Goal: Task Accomplishment & Management: Manage account settings

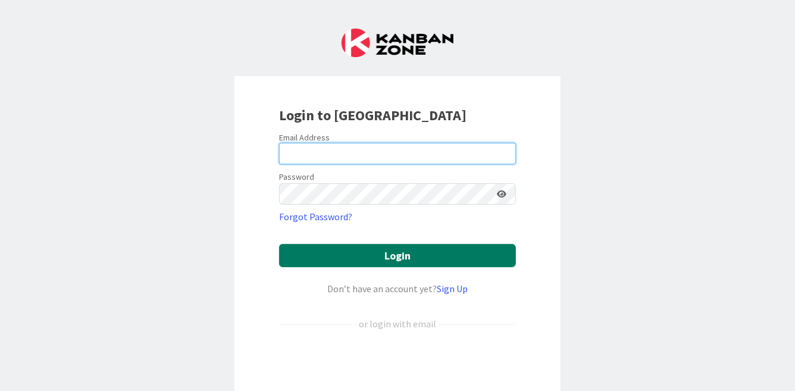
type input "[PERSON_NAME][EMAIL_ADDRESS][PERSON_NAME][DOMAIN_NAME]"
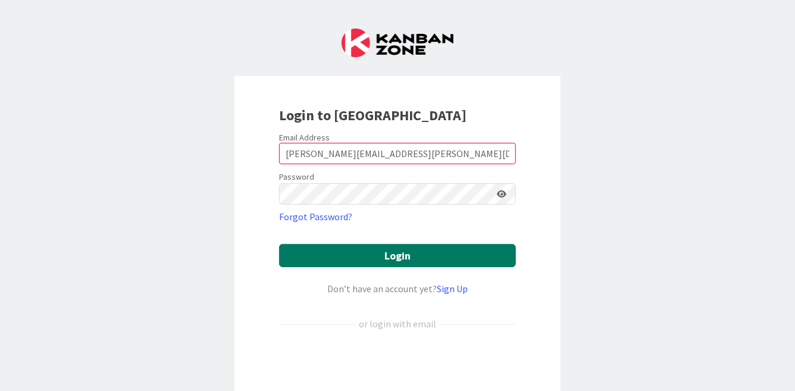
click at [485, 264] on button "Login" at bounding box center [397, 255] width 237 height 23
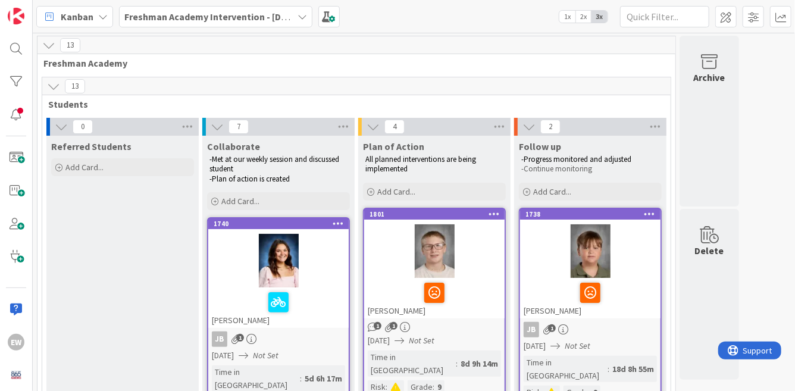
click at [584, 18] on span "2x" at bounding box center [584, 17] width 16 height 12
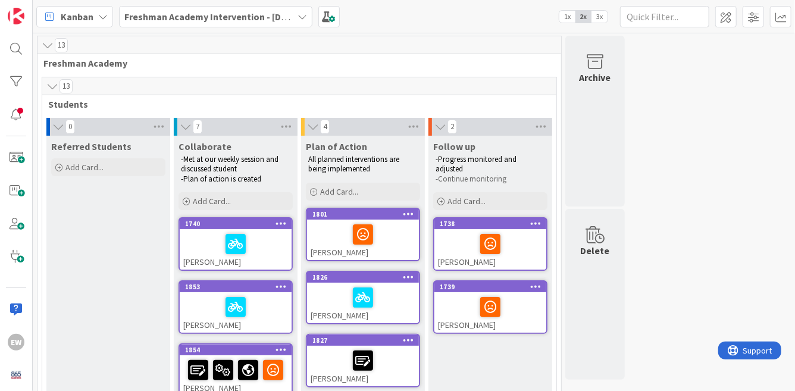
click at [573, 18] on span "1x" at bounding box center [568, 17] width 16 height 12
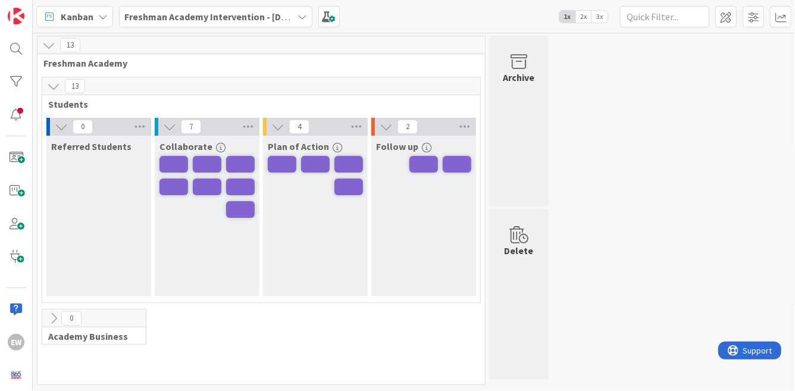
click at [582, 20] on span "2x" at bounding box center [584, 17] width 16 height 12
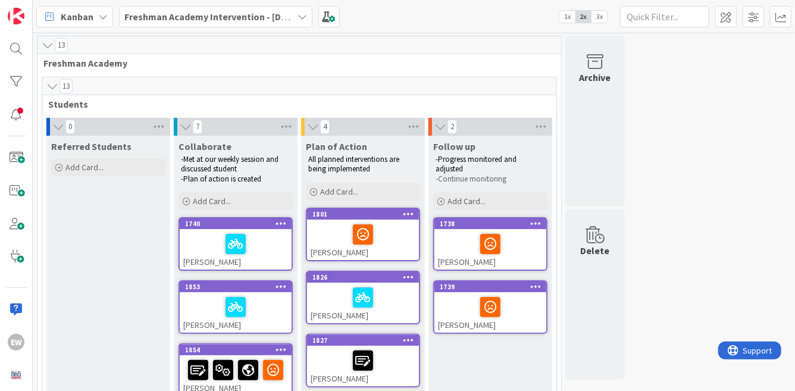
click at [600, 16] on span "3x" at bounding box center [600, 17] width 16 height 12
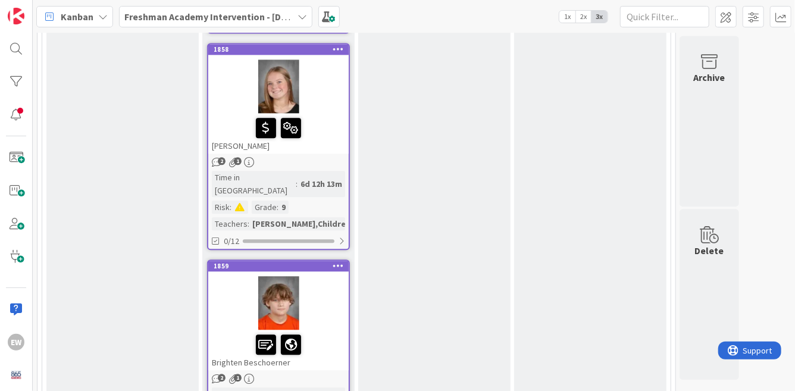
scroll to position [1344, 0]
